Goal: Information Seeking & Learning: Learn about a topic

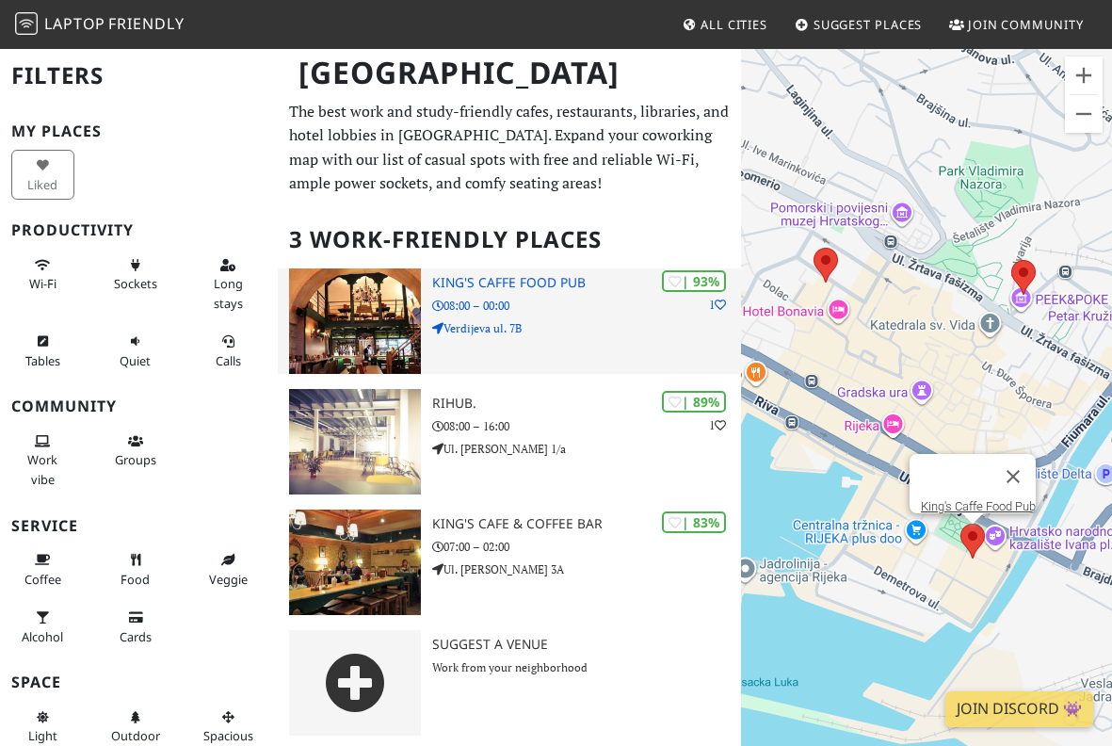
click at [558, 315] on div "| 93% 1 King's Caffe Food Pub 08:00 – 00:00 Verdijeva ul. 7B" at bounding box center [586, 320] width 309 height 105
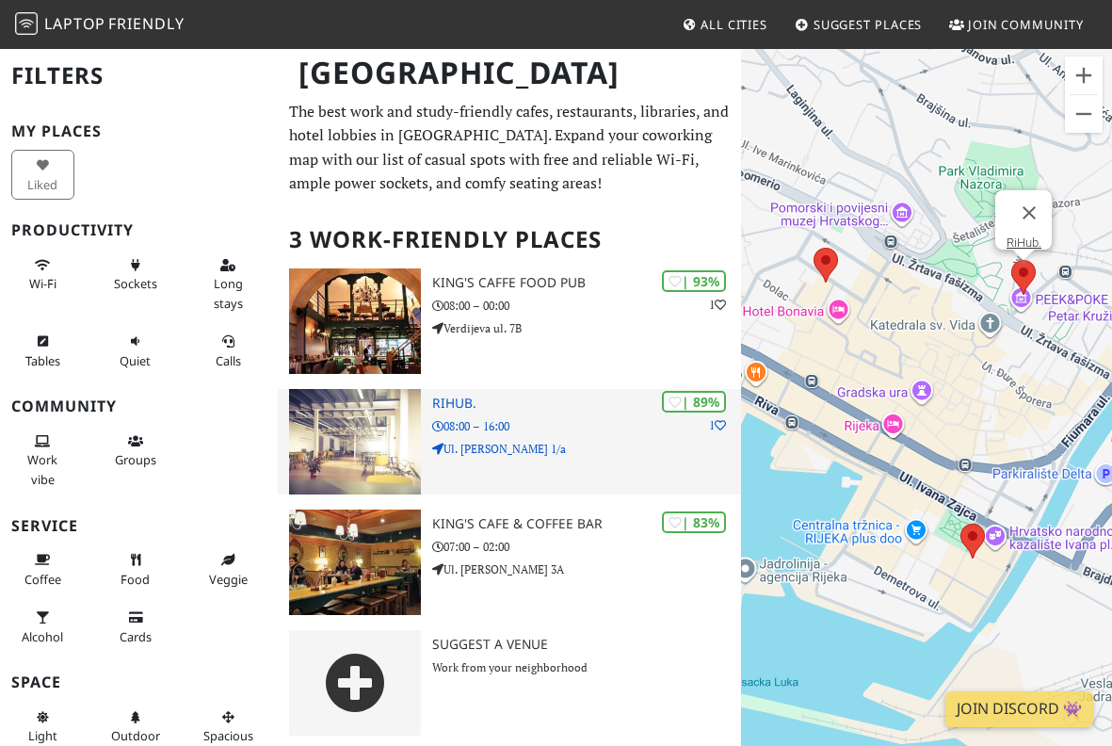
click at [344, 428] on img at bounding box center [355, 441] width 132 height 105
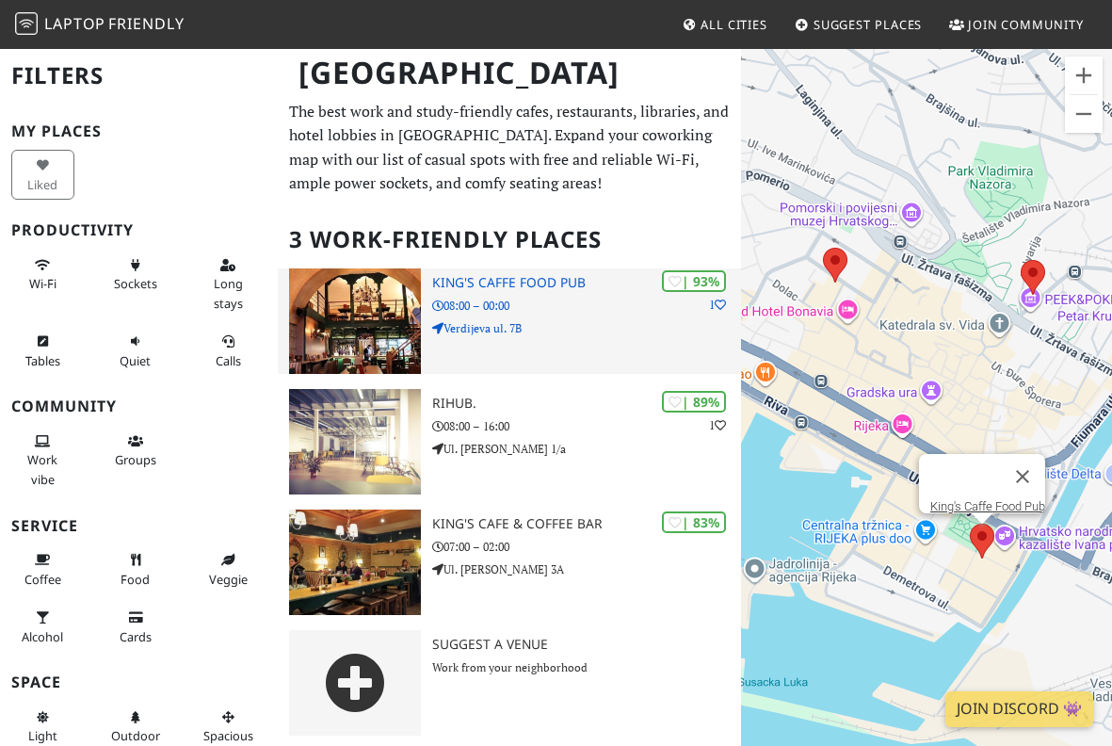
click at [385, 291] on img at bounding box center [355, 320] width 132 height 105
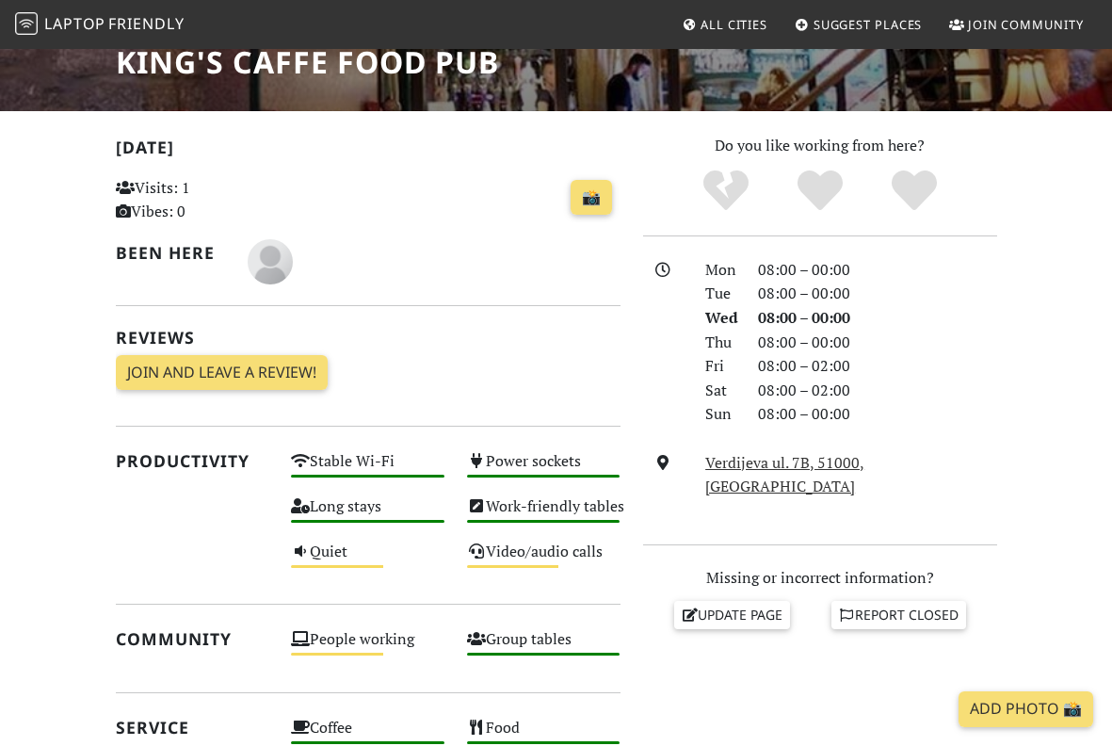
scroll to position [329, 0]
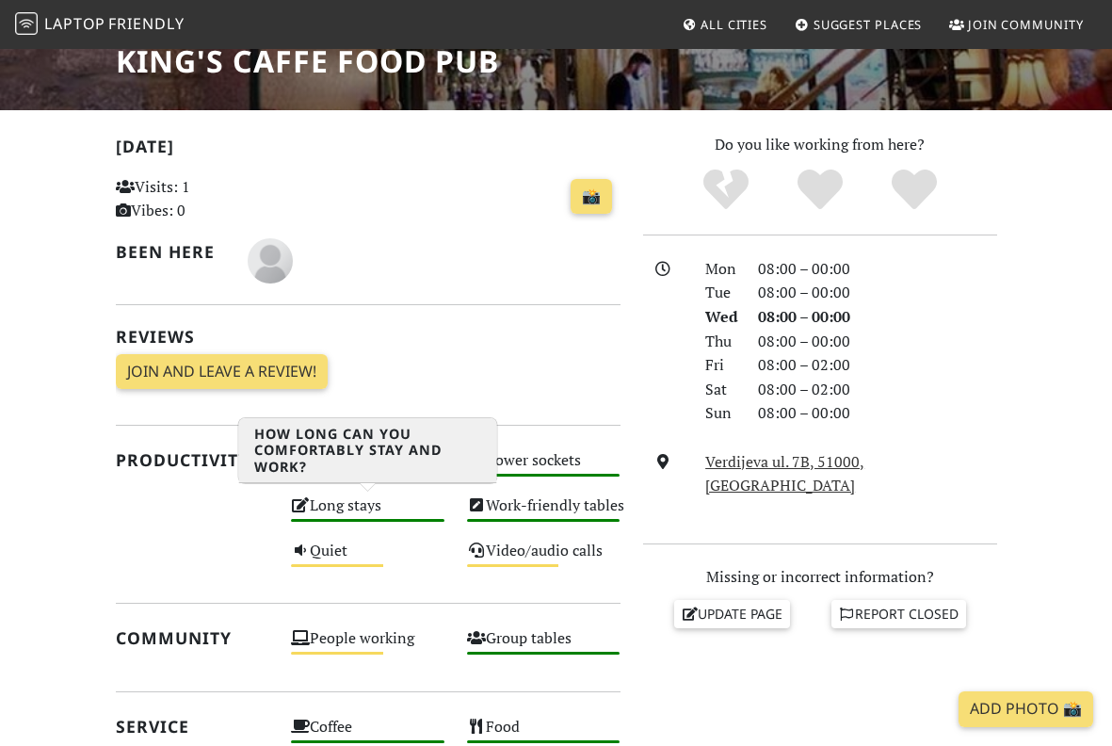
click at [335, 513] on div "Long stays High" at bounding box center [368, 514] width 176 height 45
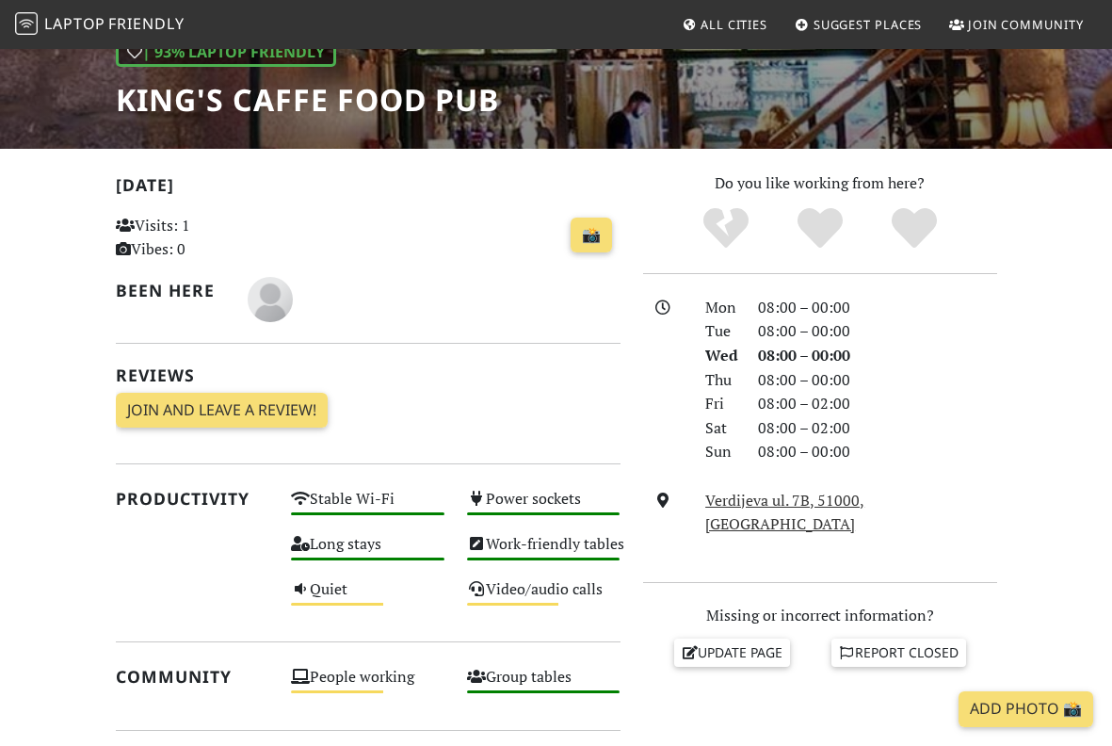
scroll to position [0, 0]
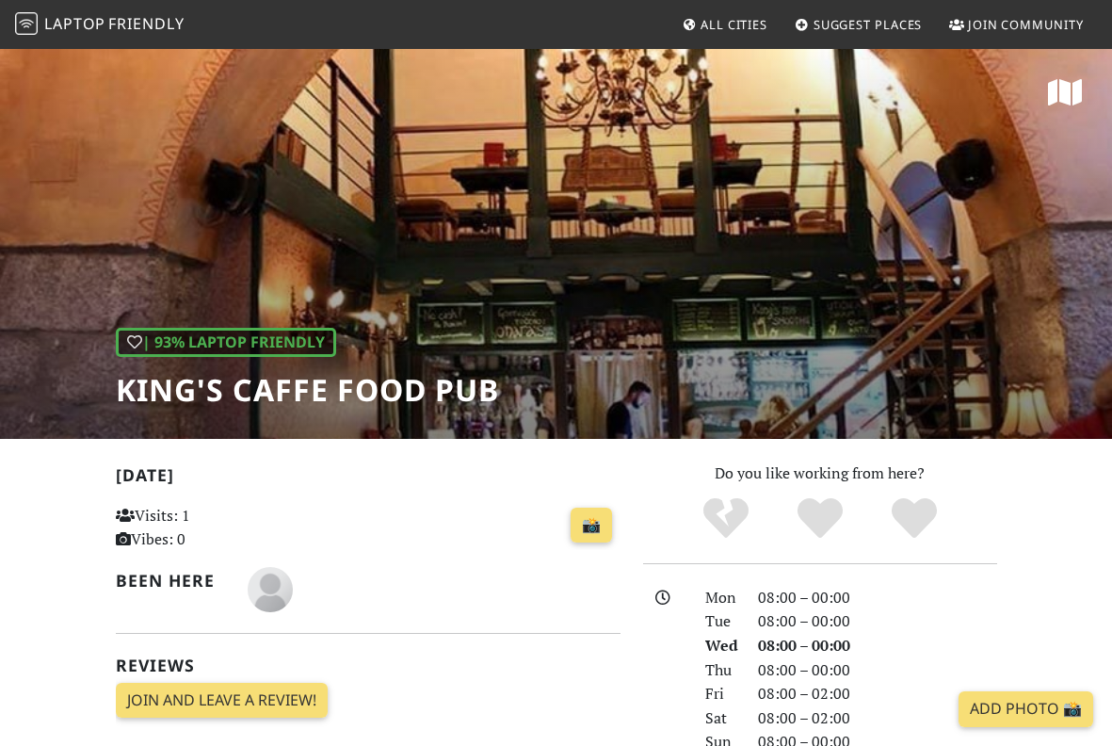
click at [327, 396] on h1 "King's Caffe Food Pub" at bounding box center [307, 390] width 383 height 36
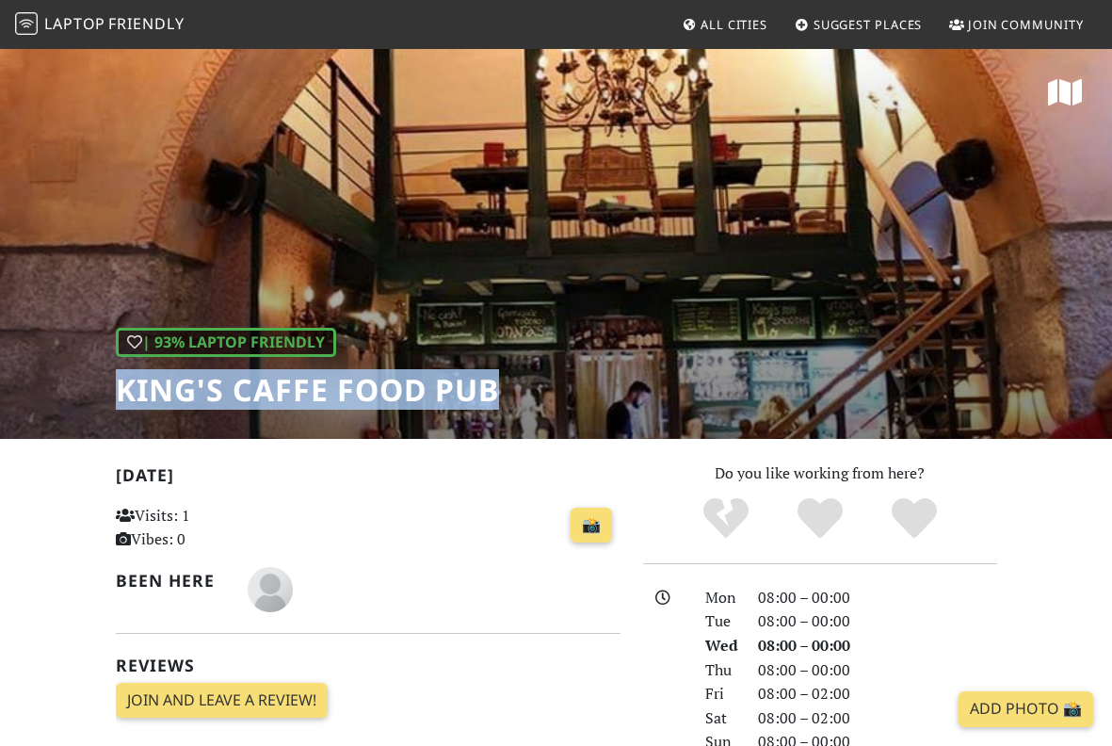
click at [327, 396] on h1 "King's Caffe Food Pub" at bounding box center [307, 390] width 383 height 36
copy div "King's Caffe Food Pub"
